Goal: Task Accomplishment & Management: Manage account settings

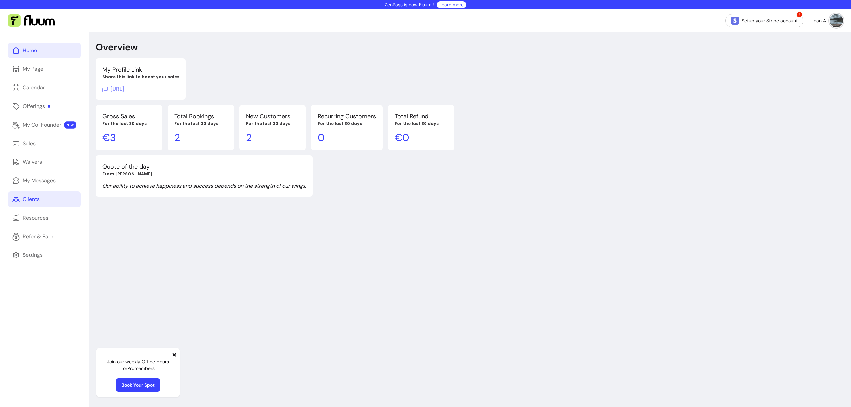
click at [37, 204] on link "Clients" at bounding box center [44, 200] width 73 height 16
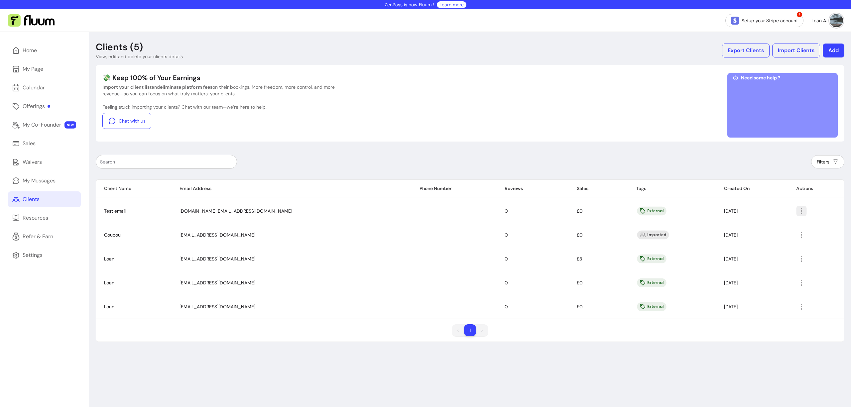
click at [798, 209] on icon "button" at bounding box center [802, 211] width 8 height 8
click at [766, 227] on span "Amend" at bounding box center [769, 226] width 49 height 7
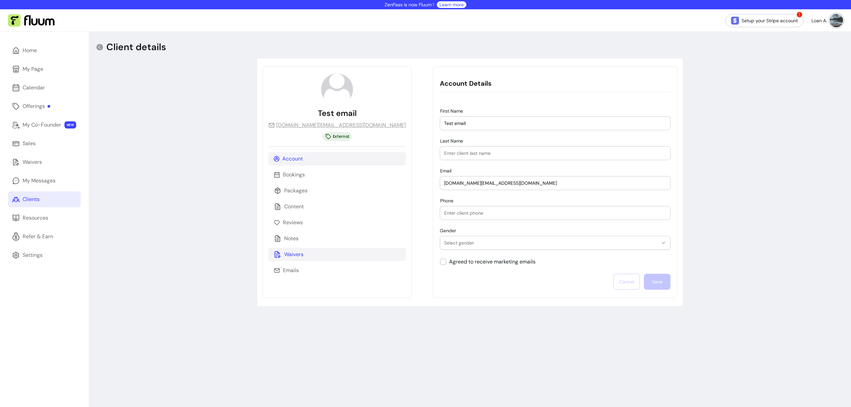
click at [296, 252] on p "Waivers" at bounding box center [293, 255] width 19 height 8
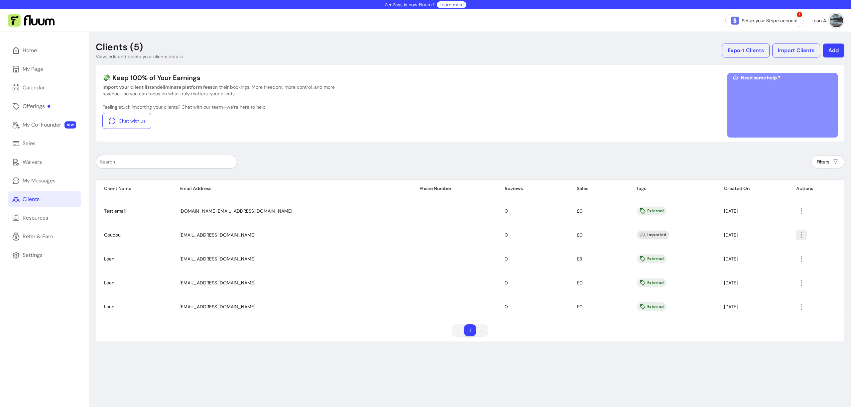
click at [798, 235] on icon "button" at bounding box center [802, 235] width 8 height 8
click at [776, 251] on span "Amend" at bounding box center [769, 250] width 49 height 7
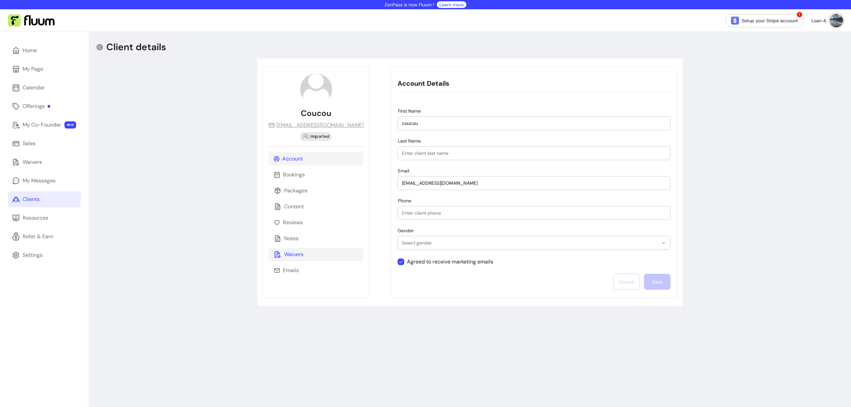
click at [293, 252] on p "Waivers" at bounding box center [293, 255] width 19 height 8
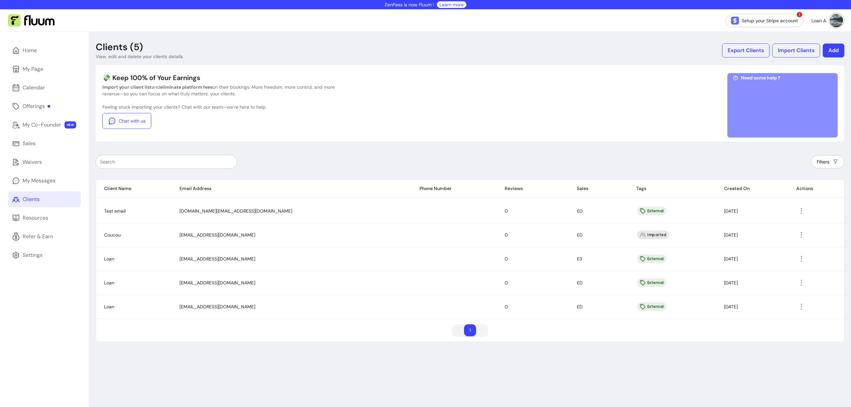
click at [798, 259] on icon "button" at bounding box center [802, 259] width 8 height 8
click at [777, 275] on span "Amend" at bounding box center [775, 272] width 39 height 5
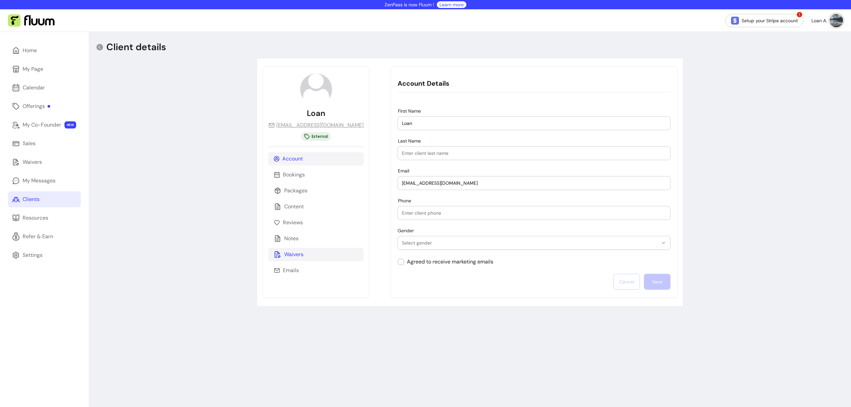
click at [294, 249] on div "Waivers" at bounding box center [315, 254] width 95 height 13
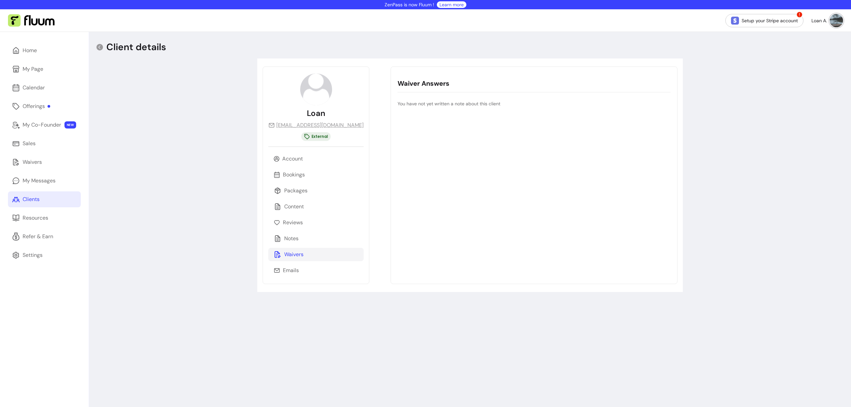
drag, startPoint x: 630, startPoint y: 248, endPoint x: 633, endPoint y: 250, distance: 3.6
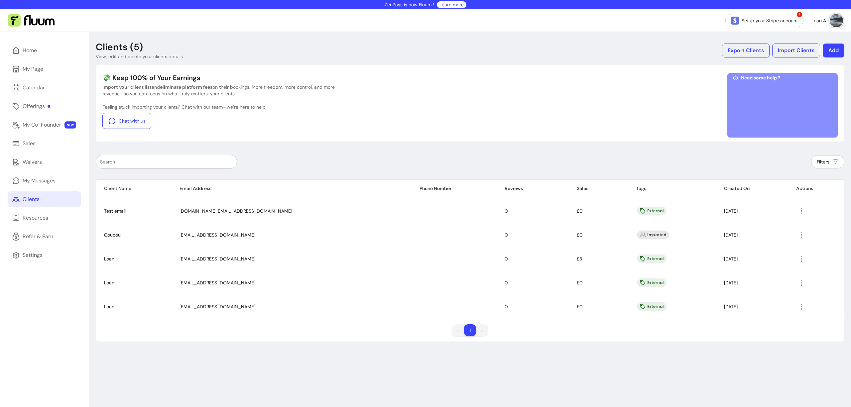
click at [799, 279] on div at bounding box center [818, 283] width 44 height 11
click at [798, 282] on icon "button" at bounding box center [802, 283] width 8 height 8
click at [775, 298] on span "Amend" at bounding box center [769, 298] width 49 height 7
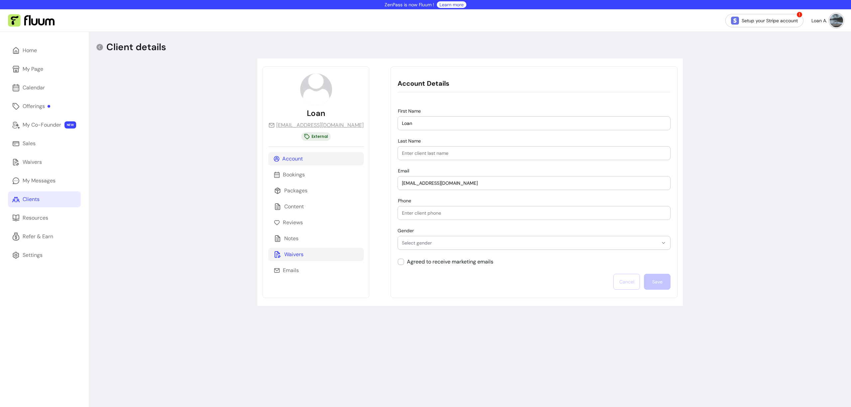
click at [320, 254] on div "Waivers" at bounding box center [315, 254] width 95 height 13
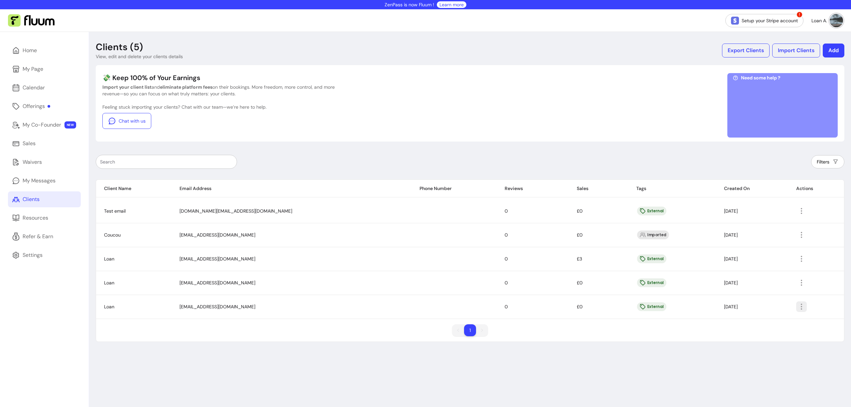
click at [798, 309] on icon "button" at bounding box center [802, 307] width 8 height 8
click at [761, 324] on span "Amend" at bounding box center [769, 322] width 49 height 7
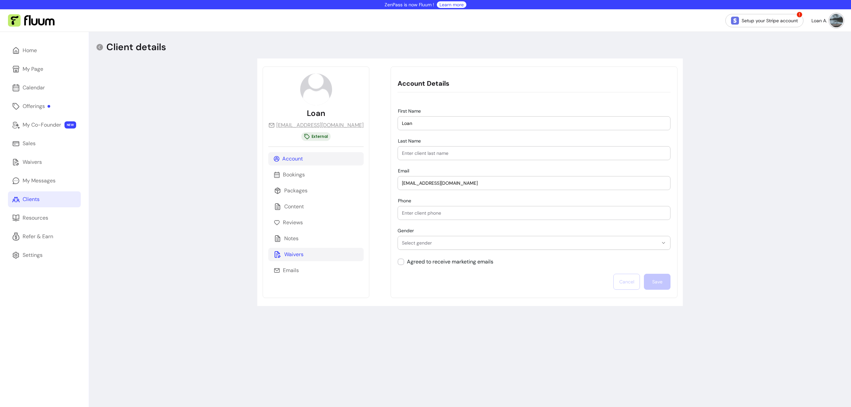
click at [294, 257] on p "Waivers" at bounding box center [293, 255] width 19 height 8
